Goal: Check status: Check status

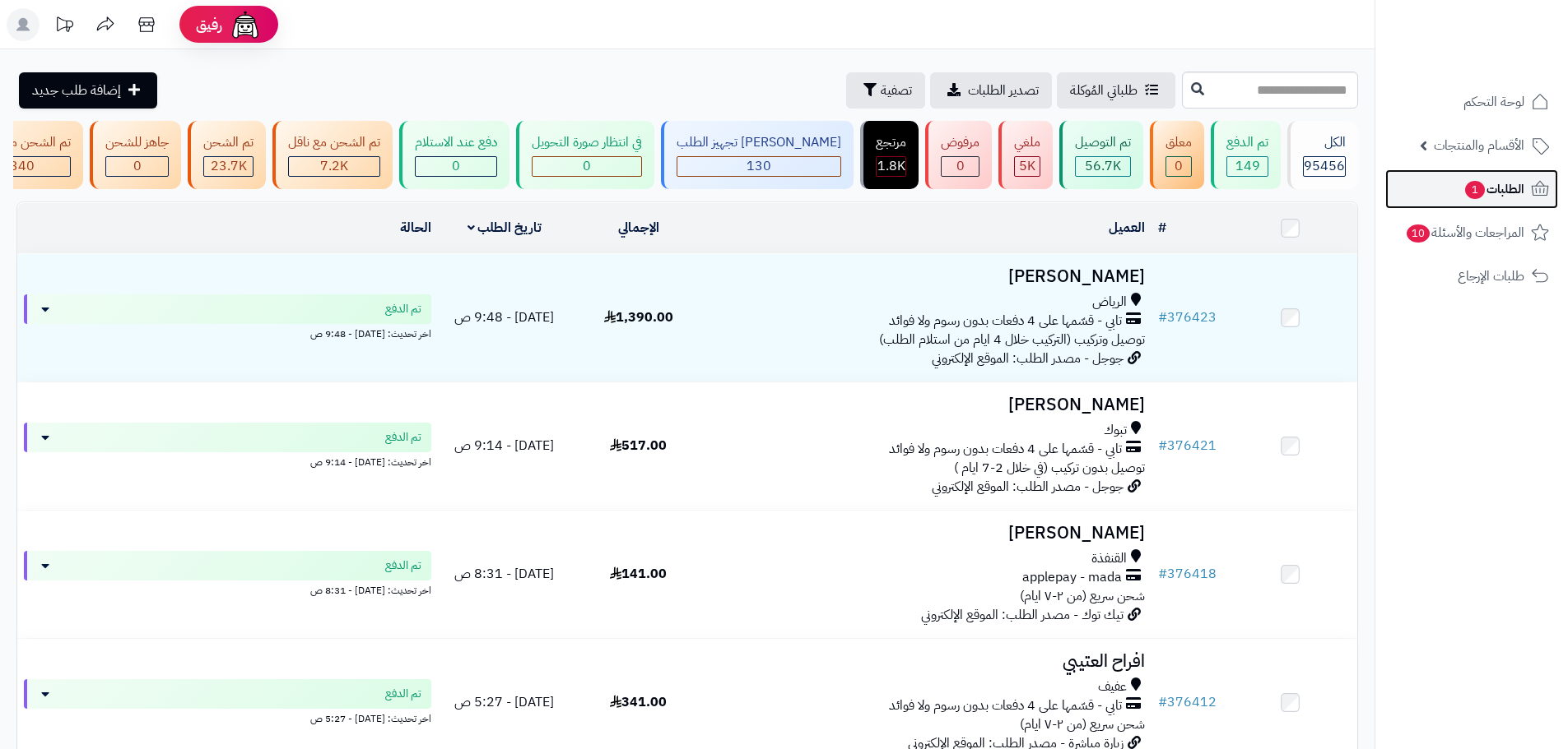
click at [1508, 196] on span "الطلبات 1" at bounding box center [1494, 190] width 61 height 23
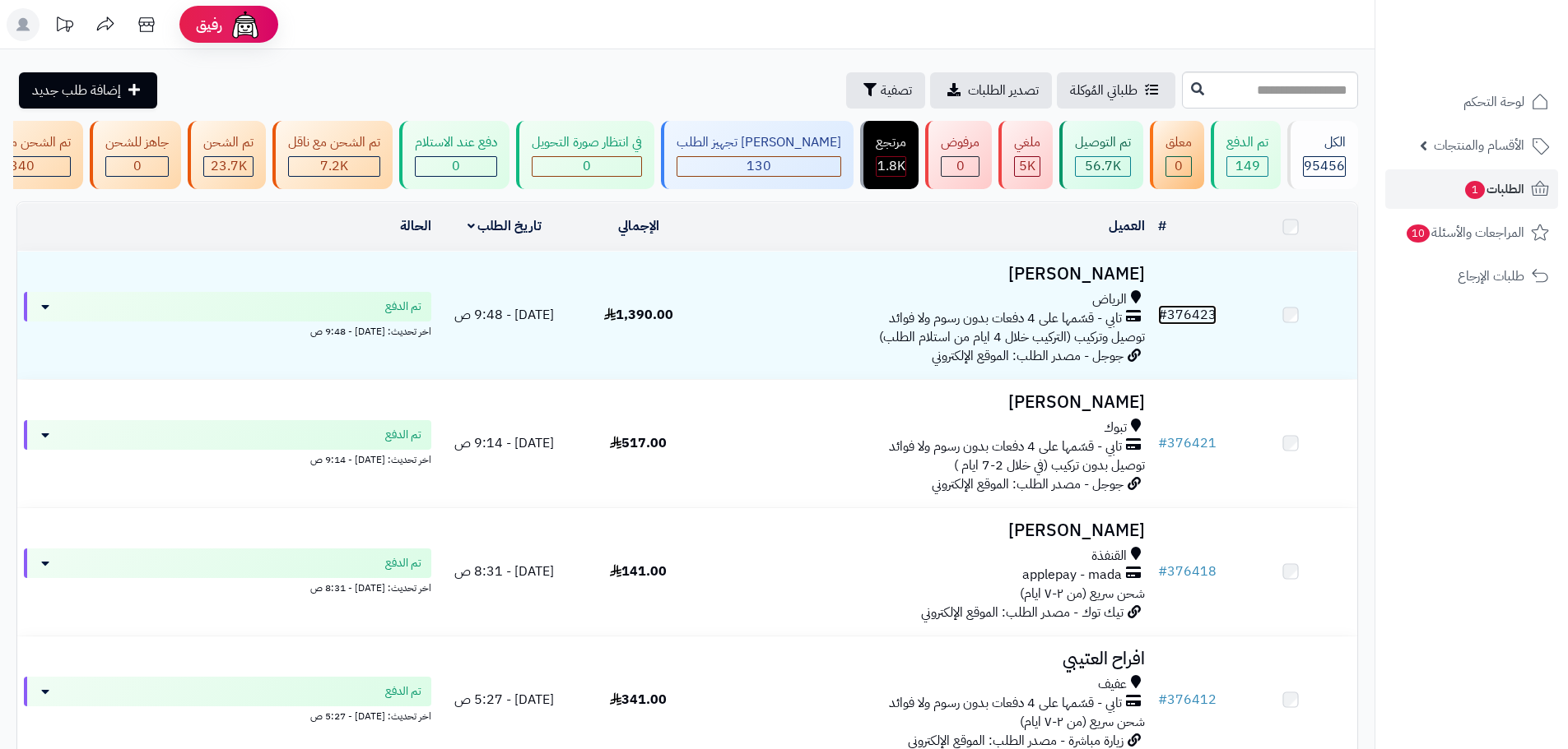
click at [1191, 325] on link "# 376423" at bounding box center [1187, 315] width 58 height 19
